Goal: Information Seeking & Learning: Learn about a topic

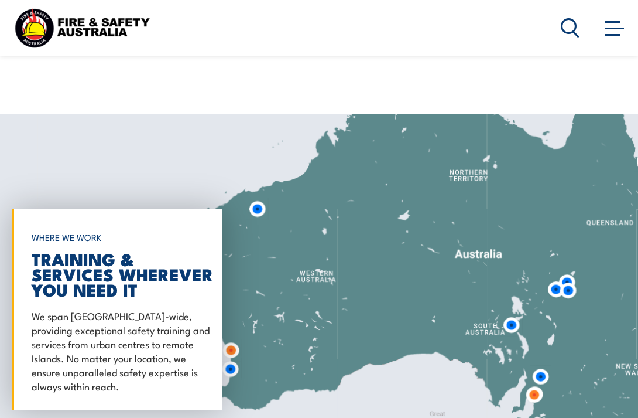
scroll to position [1652, 0]
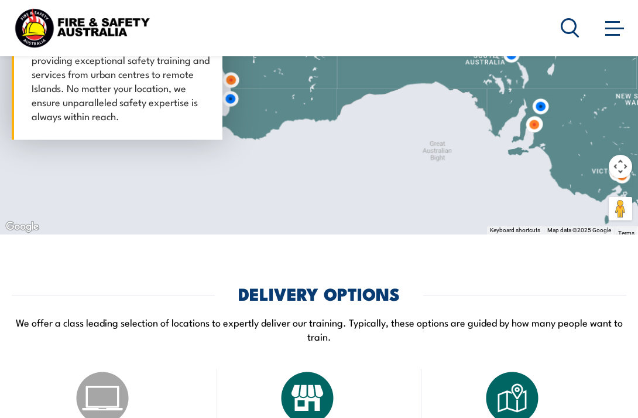
click at [233, 91] on img at bounding box center [231, 80] width 22 height 22
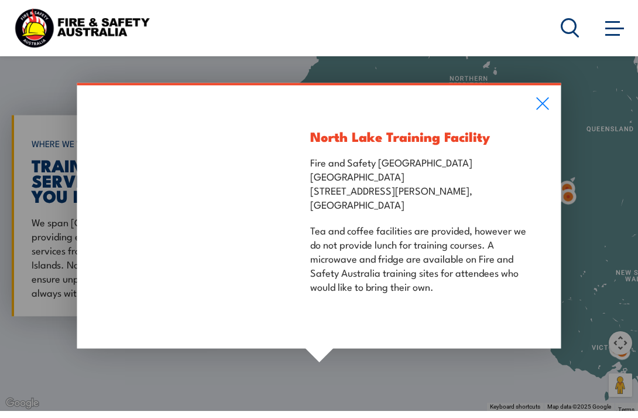
scroll to position [1476, 0]
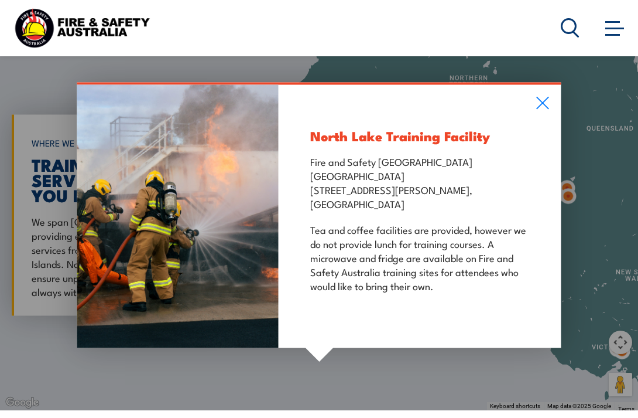
click at [543, 110] on icon at bounding box center [542, 103] width 13 height 13
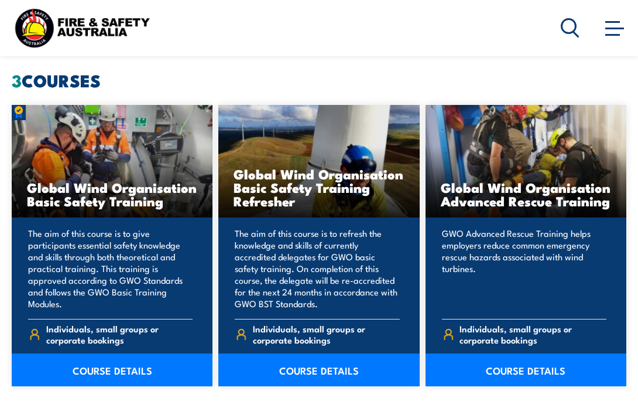
scroll to position [1008, 0]
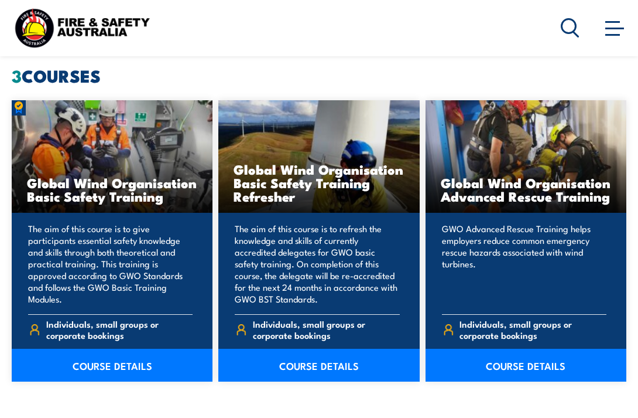
click at [120, 379] on link "COURSE DETAILS" at bounding box center [112, 364] width 201 height 33
